Goal: Information Seeking & Learning: Learn about a topic

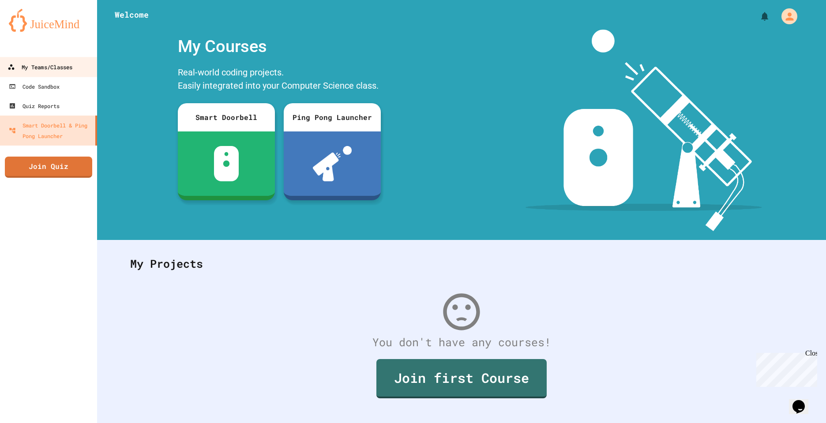
click at [38, 62] on div "My Teams/Classes" at bounding box center [40, 67] width 65 height 11
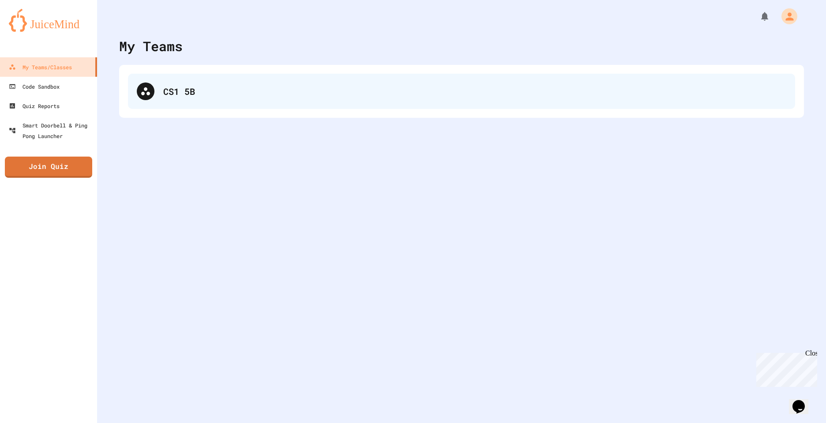
click at [173, 92] on div "CS1 5B" at bounding box center [474, 91] width 623 height 13
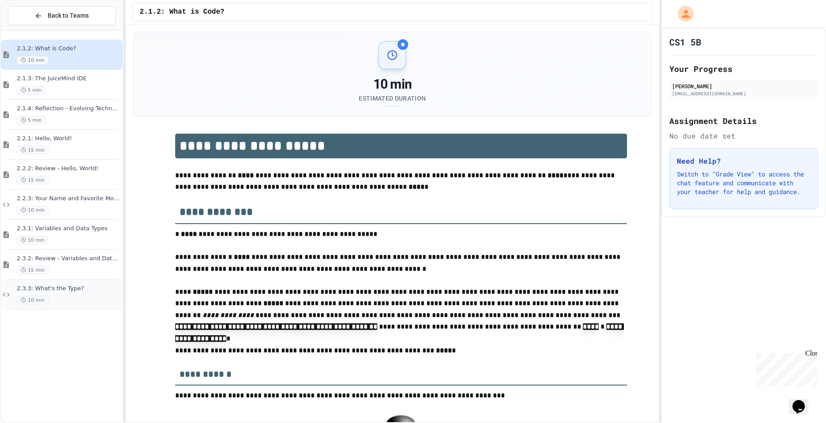
drag, startPoint x: 94, startPoint y: 319, endPoint x: 84, endPoint y: 305, distance: 16.8
click at [84, 305] on div "2.3.3: What's the Type? 10 min" at bounding box center [62, 295] width 122 height 30
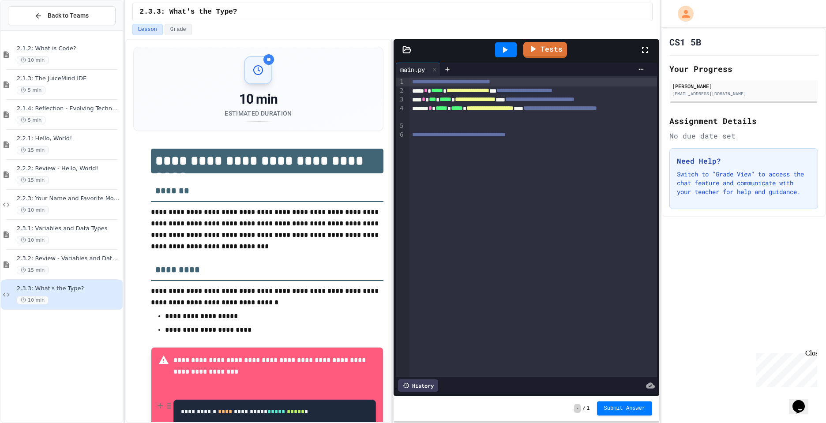
drag, startPoint x: 250, startPoint y: 417, endPoint x: 355, endPoint y: 379, distance: 111.7
